Goal: Task Accomplishment & Management: Manage account settings

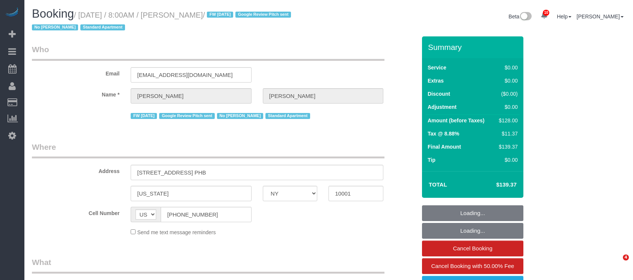
select select "NY"
select select "number:89"
select select "number:90"
select select "number:15"
select select "number:5"
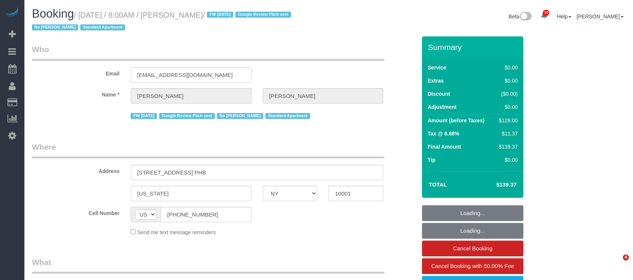
select select "spot1"
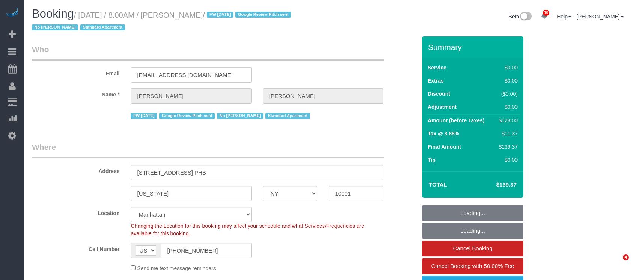
select select "object:1376"
select select "1"
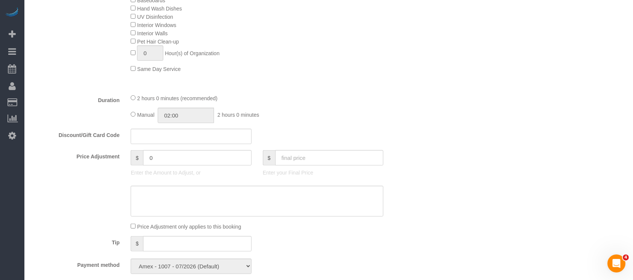
scroll to position [551, 0]
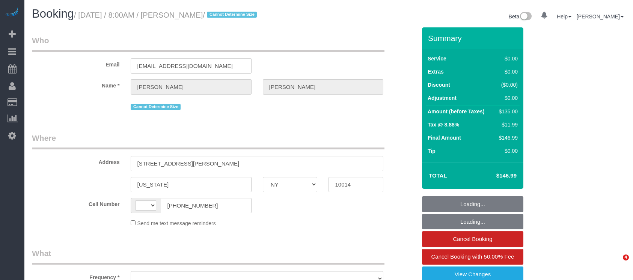
select select "NY"
select select "string:[GEOGRAPHIC_DATA]"
select select "object:467"
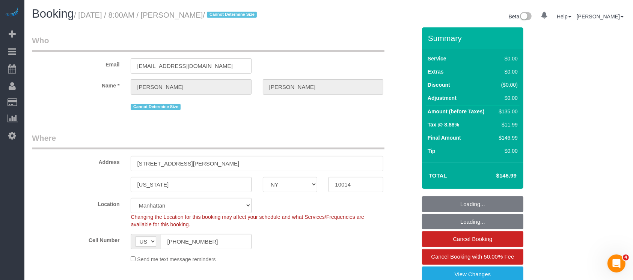
select select "string:stripe-pm_1MT9Cu4VGloSiKo7ShjcfBCC"
select select "number:89"
select select "number:90"
select select "number:15"
select select "number:5"
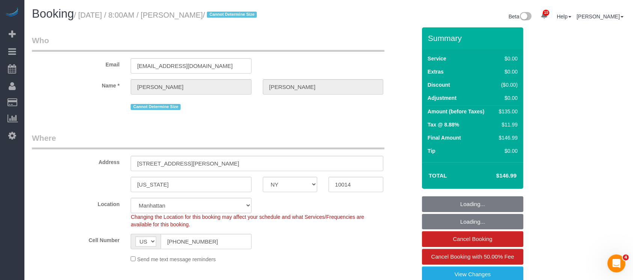
select select "spot1"
select select "object:1397"
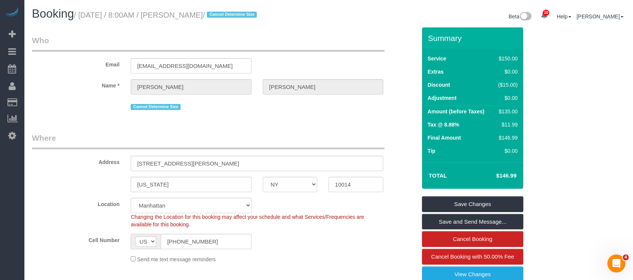
drag, startPoint x: 79, startPoint y: 15, endPoint x: 244, endPoint y: 17, distance: 164.5
click at [244, 17] on small "/ [DATE] / 8:00AM / [PERSON_NAME] / Cannot Determine Size" at bounding box center [166, 15] width 185 height 8
copy small "[DATE] / 8:00AM / [PERSON_NAME]"
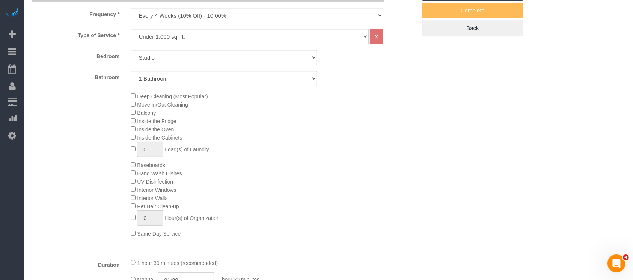
scroll to position [350, 0]
